Goal: Information Seeking & Learning: Check status

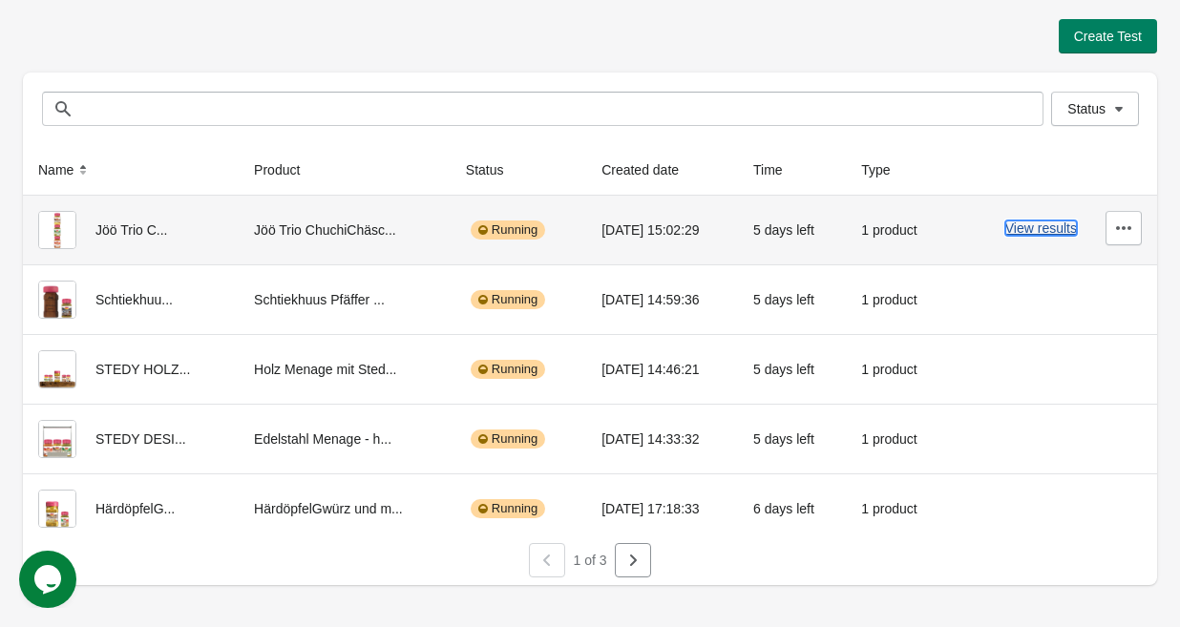
click at [1050, 229] on button "View results" at bounding box center [1041, 227] width 72 height 15
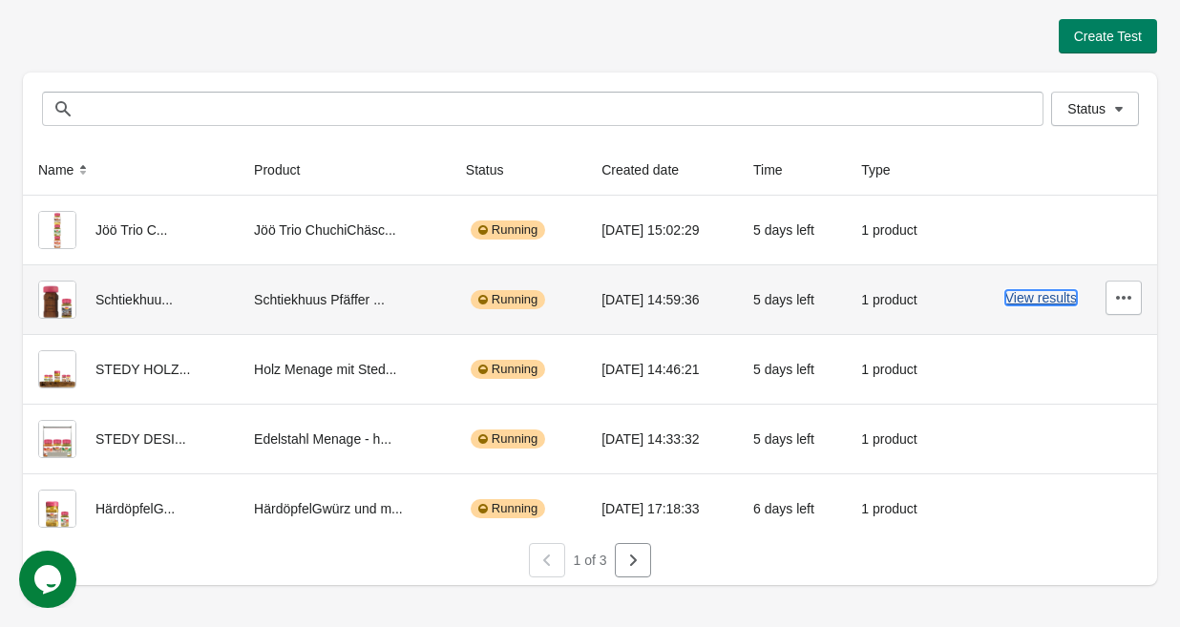
click at [1027, 295] on button "View results" at bounding box center [1041, 297] width 72 height 15
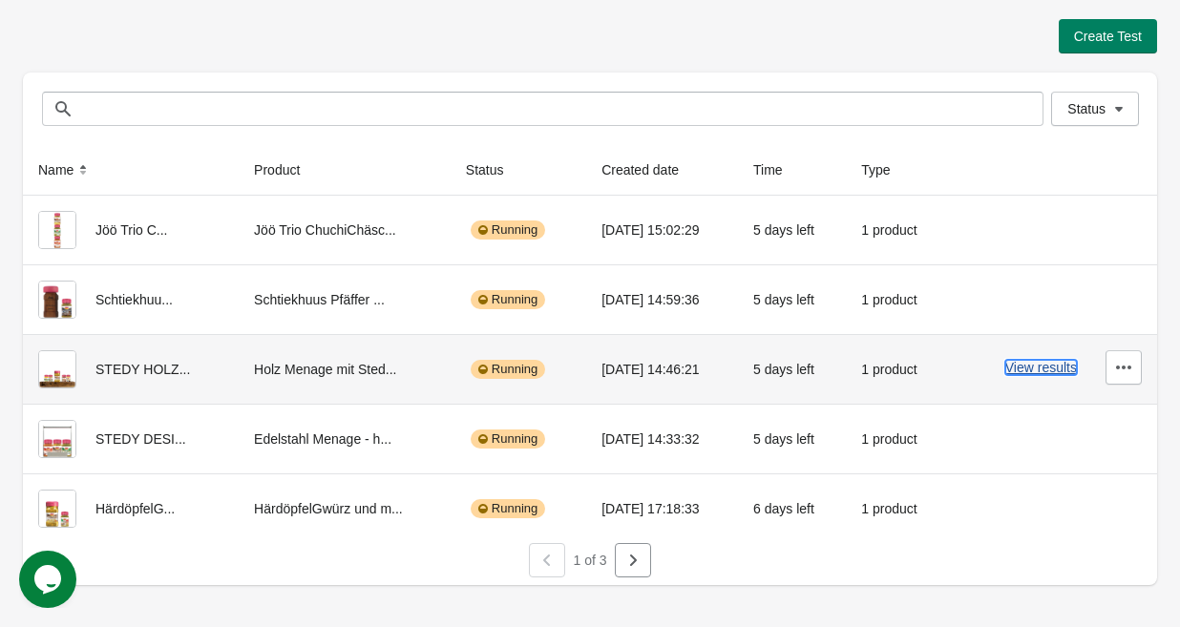
click at [1040, 365] on button "View results" at bounding box center [1041, 367] width 72 height 15
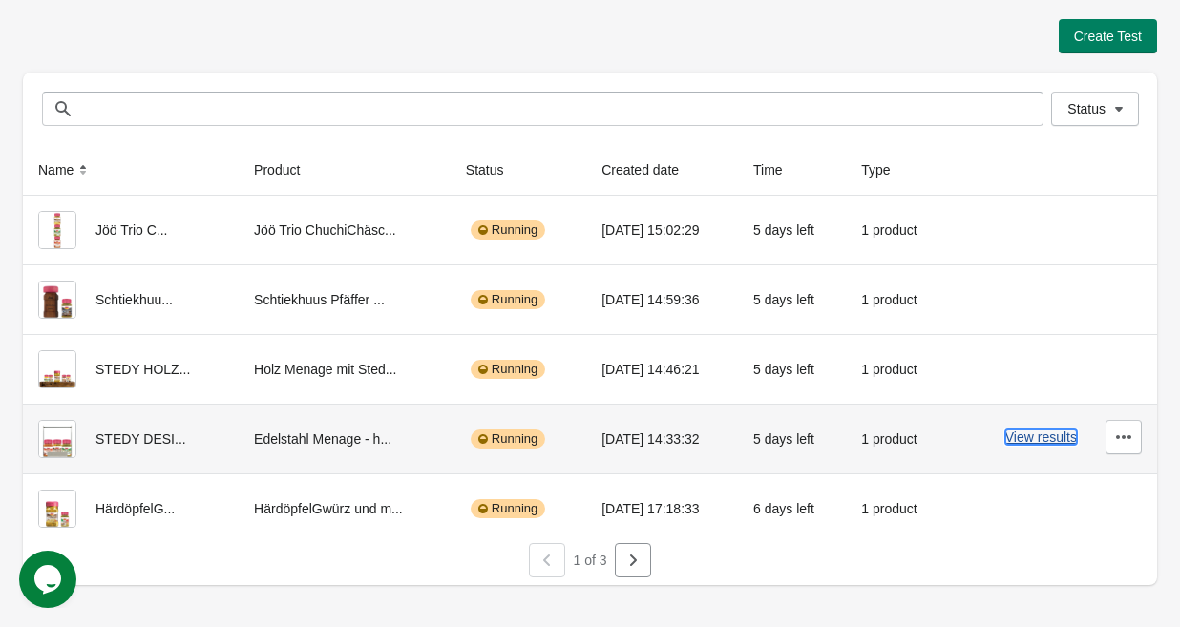
click at [1006, 433] on button "View results" at bounding box center [1041, 436] width 72 height 15
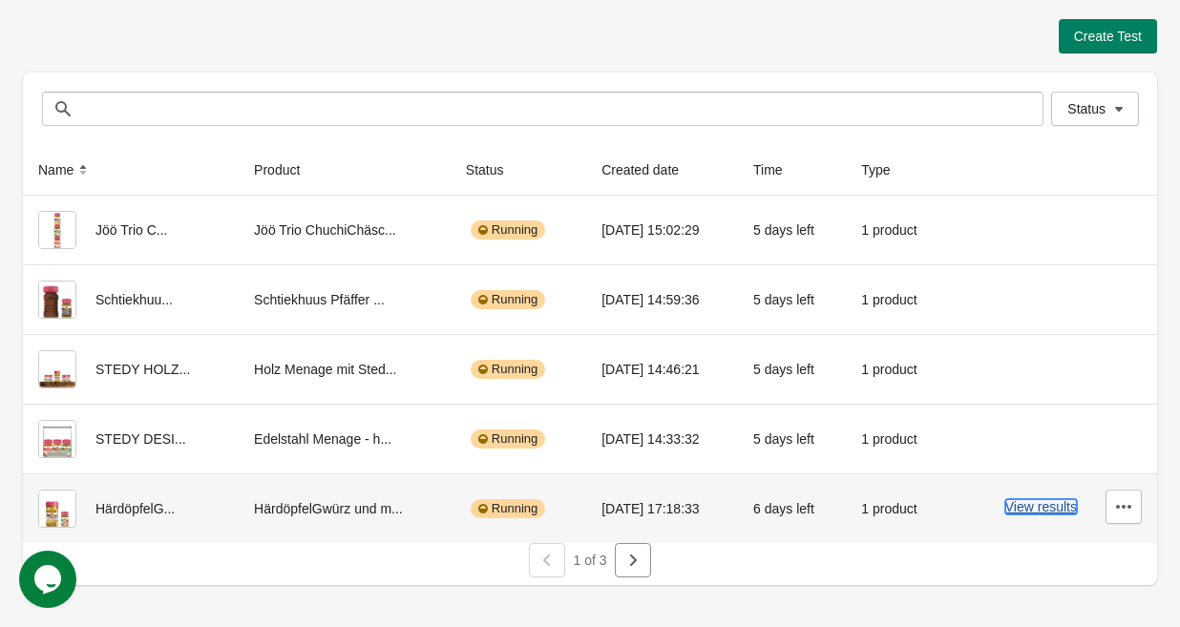
click at [1045, 508] on button "View results" at bounding box center [1041, 506] width 72 height 15
click at [651, 570] on div "1 of 3" at bounding box center [582, 553] width 1149 height 50
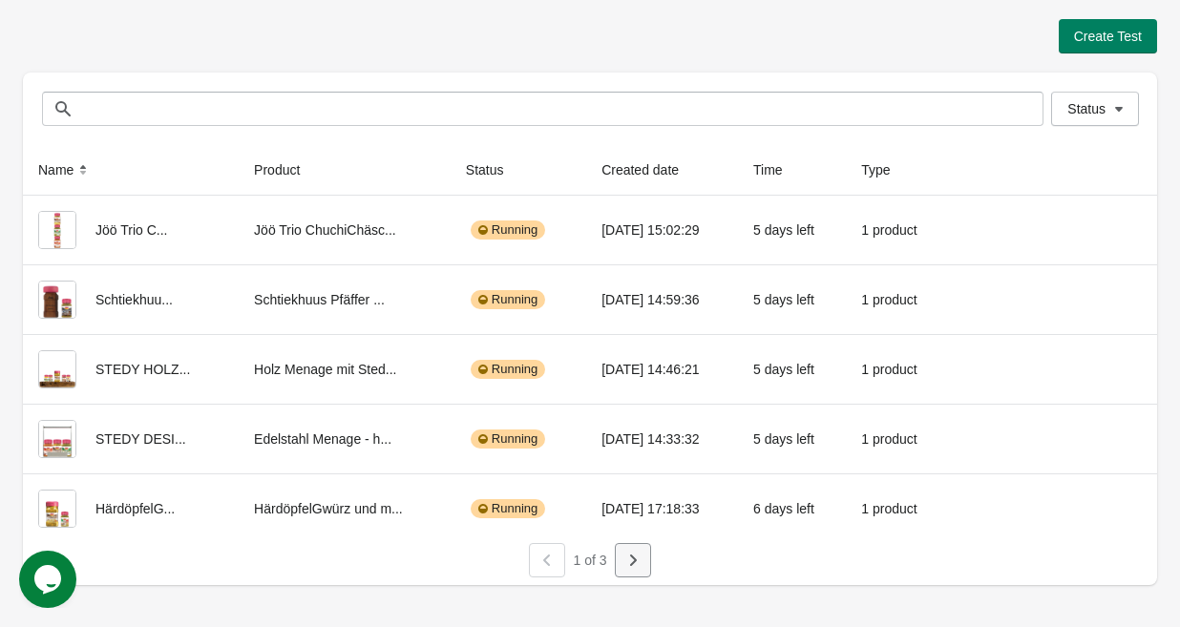
click at [626, 566] on icon "button" at bounding box center [632, 560] width 19 height 19
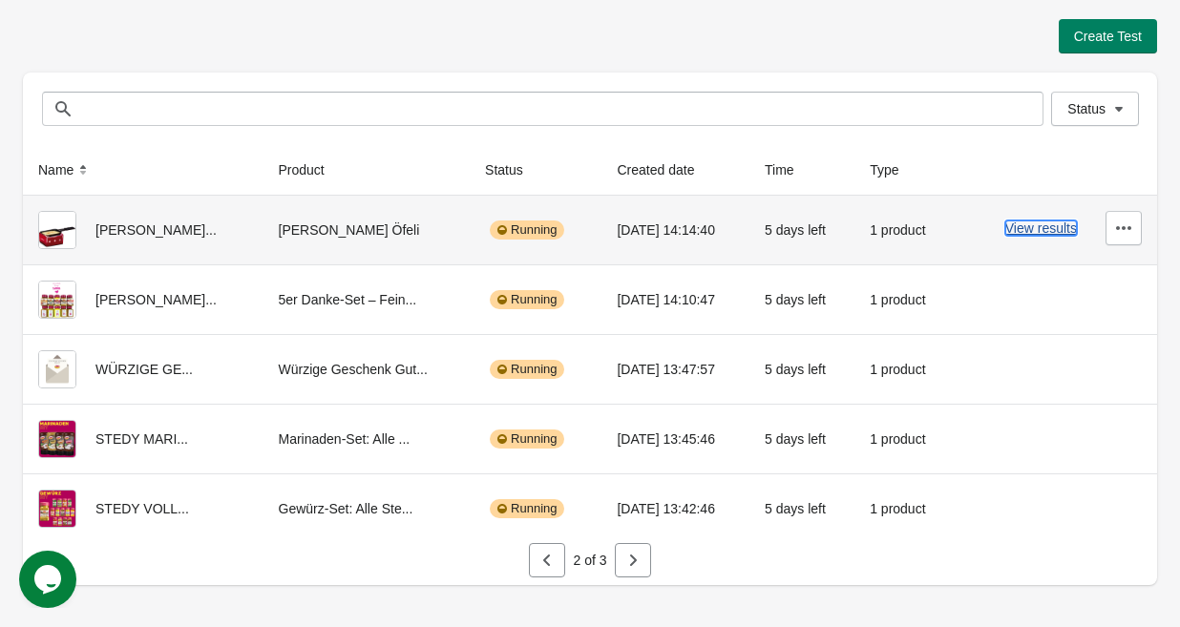
click at [1054, 225] on button "View results" at bounding box center [1041, 227] width 72 height 15
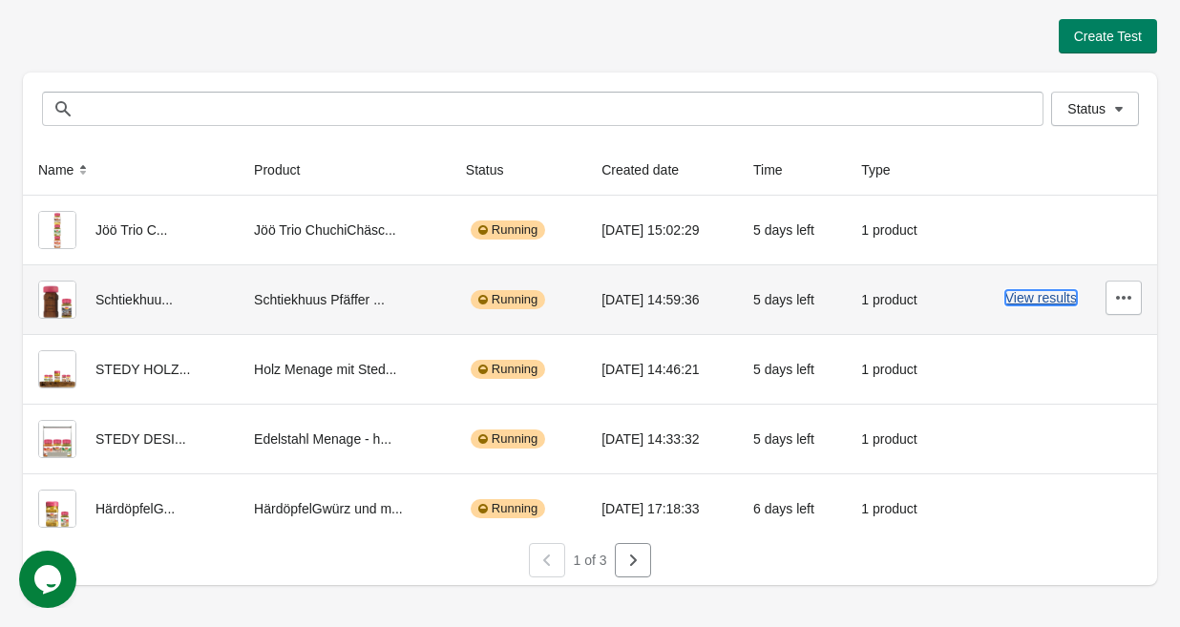
click at [1013, 290] on button "View results" at bounding box center [1041, 297] width 72 height 15
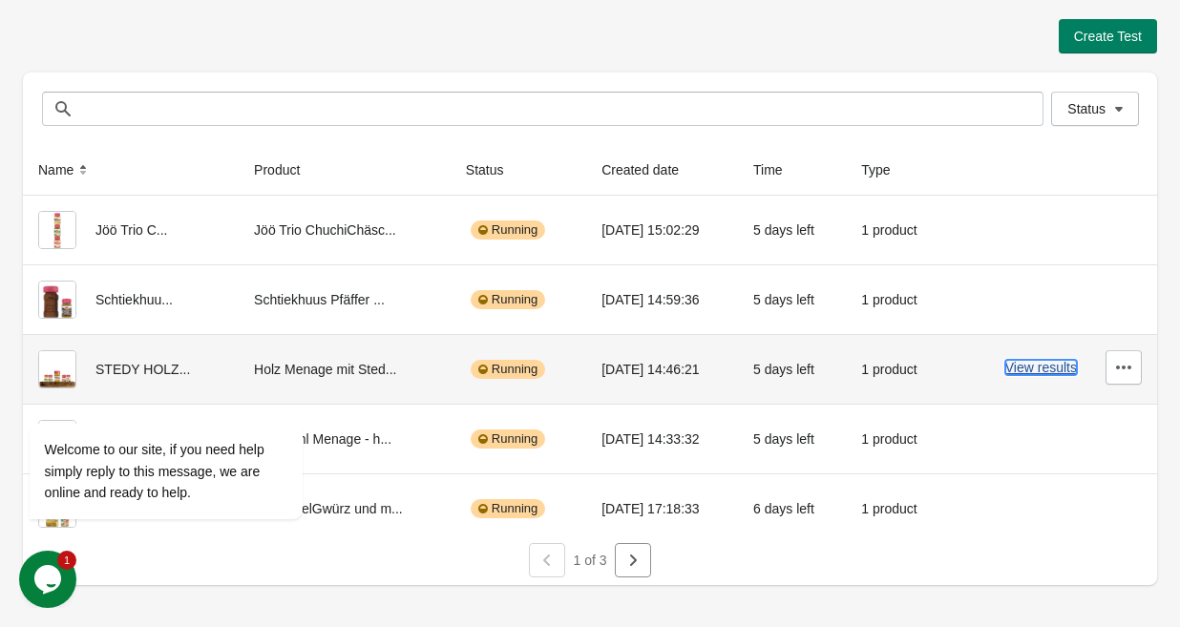
click at [1024, 363] on button "View results" at bounding box center [1041, 367] width 72 height 15
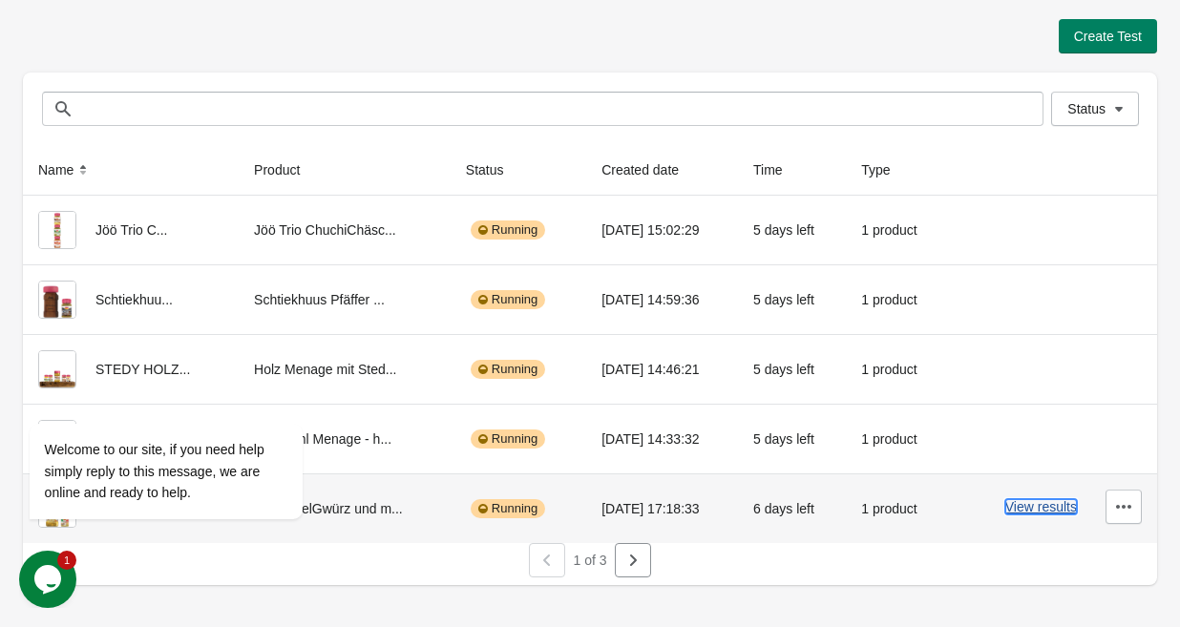
click at [1023, 506] on button "View results" at bounding box center [1041, 506] width 72 height 15
click at [631, 564] on icon "button" at bounding box center [633, 559] width 7 height 11
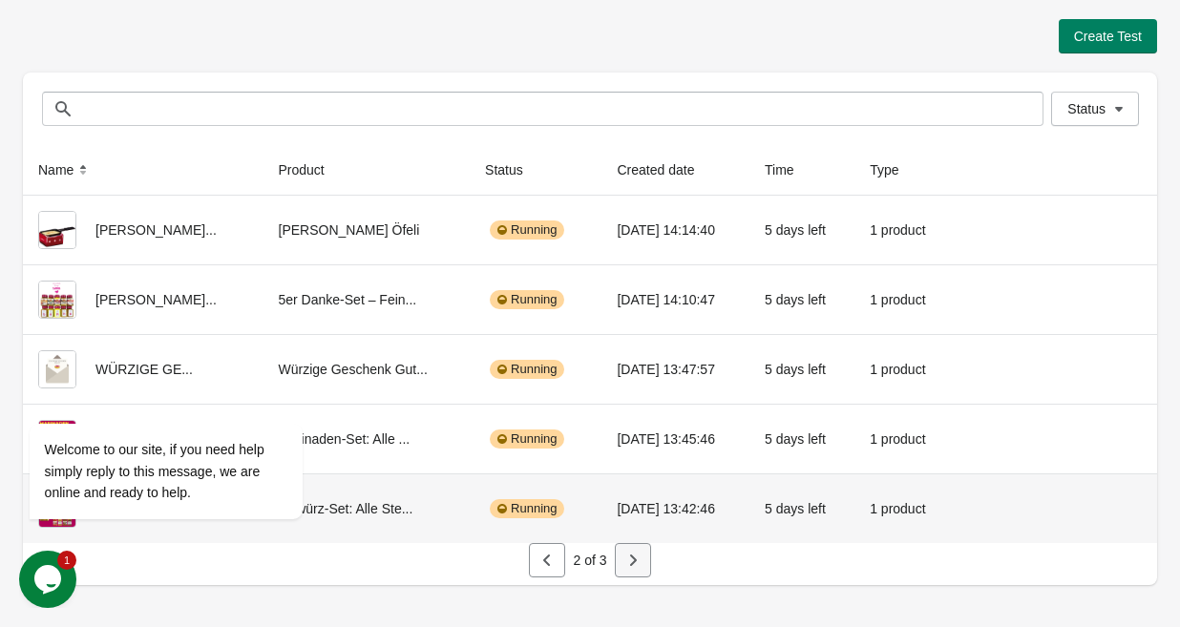
click at [642, 576] on button "button" at bounding box center [633, 560] width 36 height 34
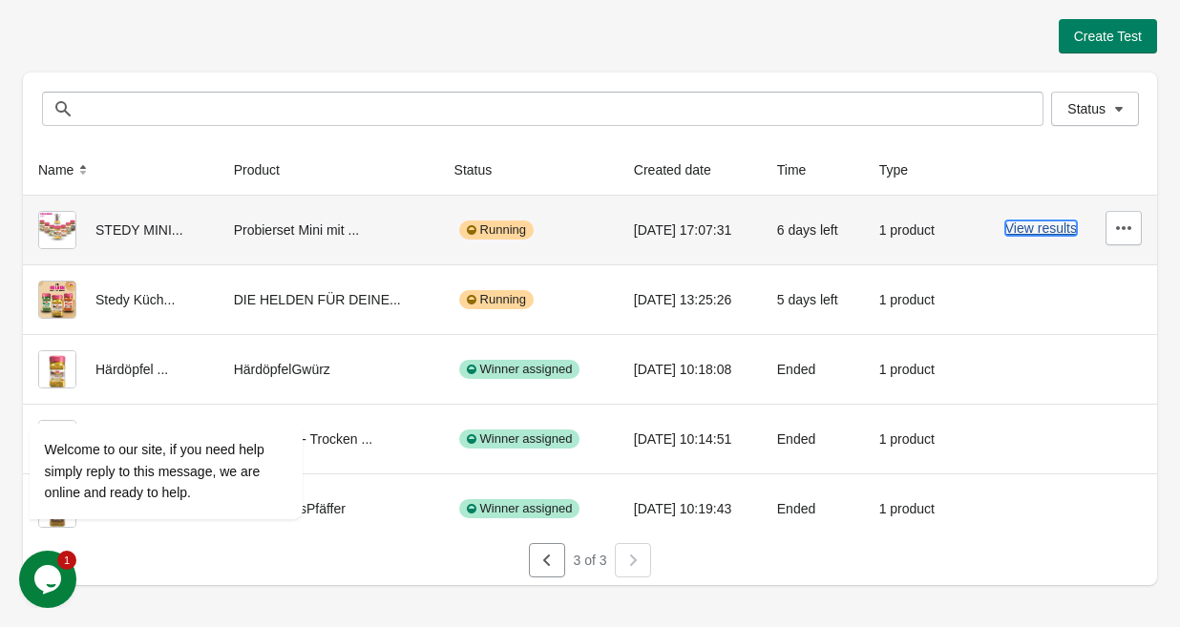
click at [1048, 229] on button "View results" at bounding box center [1041, 227] width 72 height 15
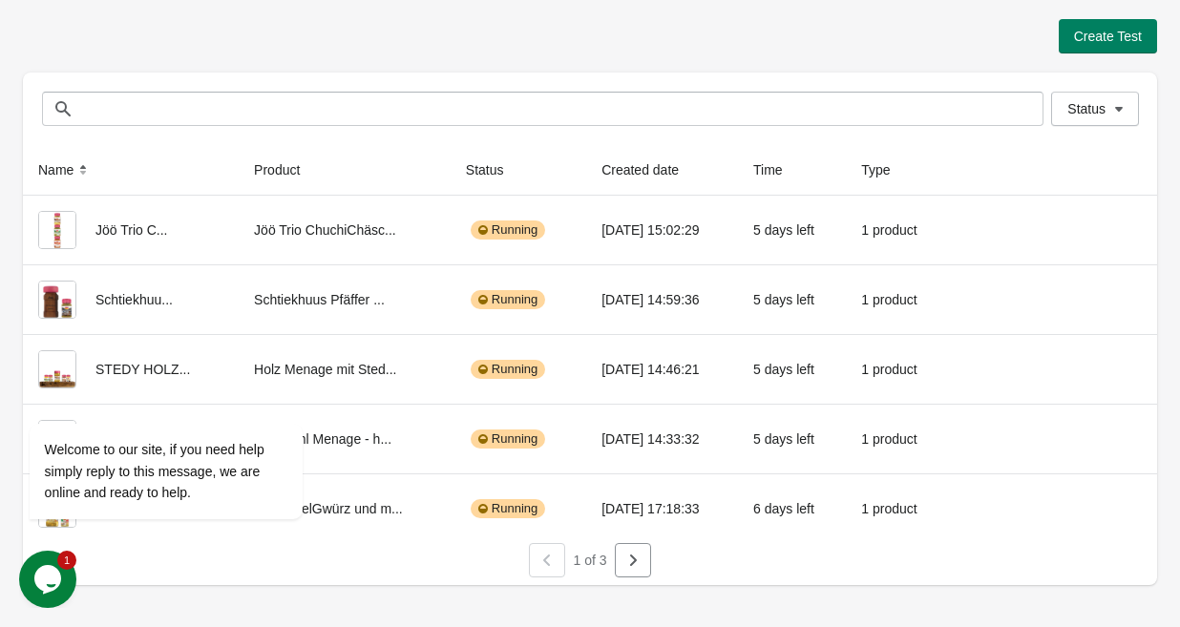
click at [609, 562] on div "1 of 3" at bounding box center [585, 556] width 129 height 42
click at [622, 562] on button "button" at bounding box center [633, 560] width 36 height 34
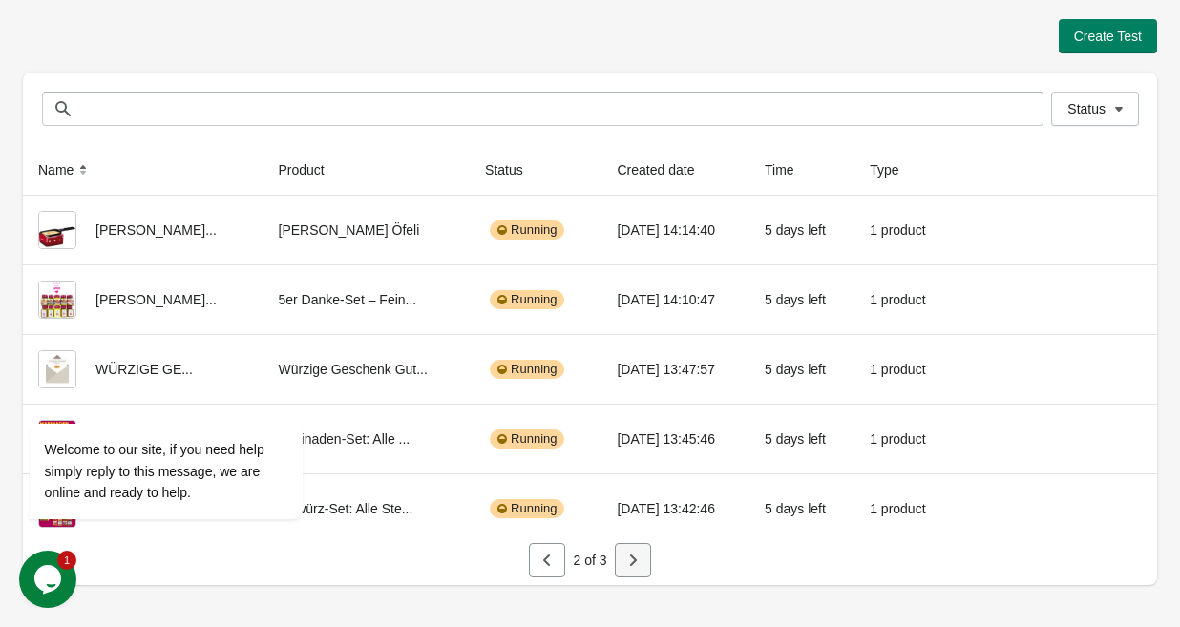
click at [637, 562] on icon "button" at bounding box center [632, 560] width 19 height 19
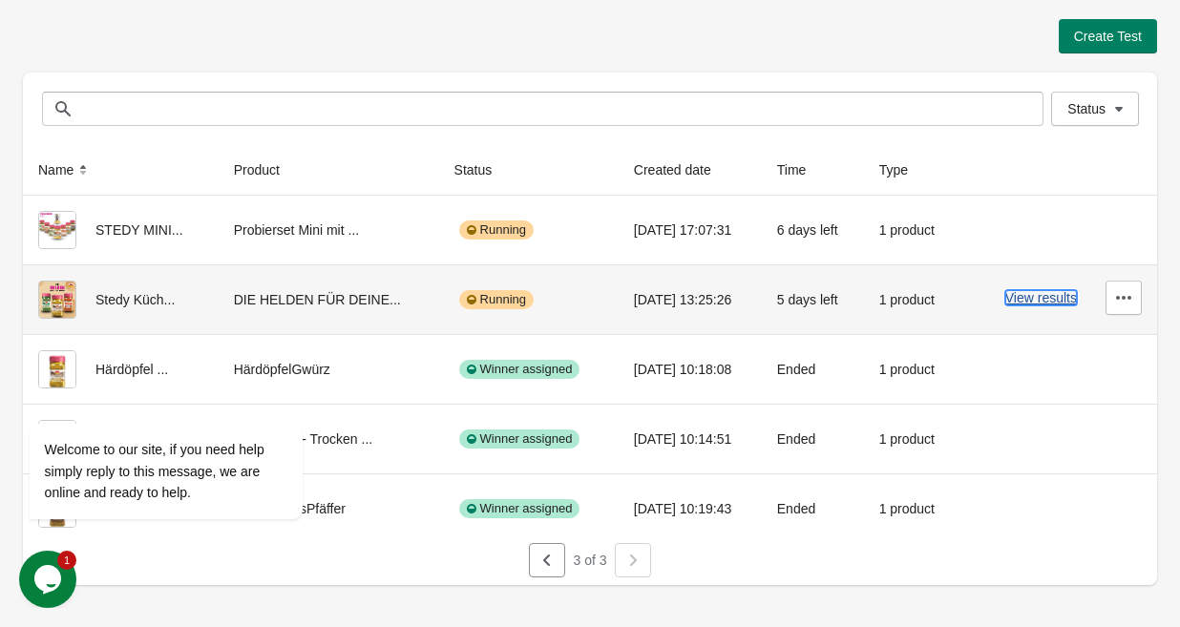
click at [1043, 297] on button "View results" at bounding box center [1041, 297] width 72 height 15
